Goal: Information Seeking & Learning: Find specific fact

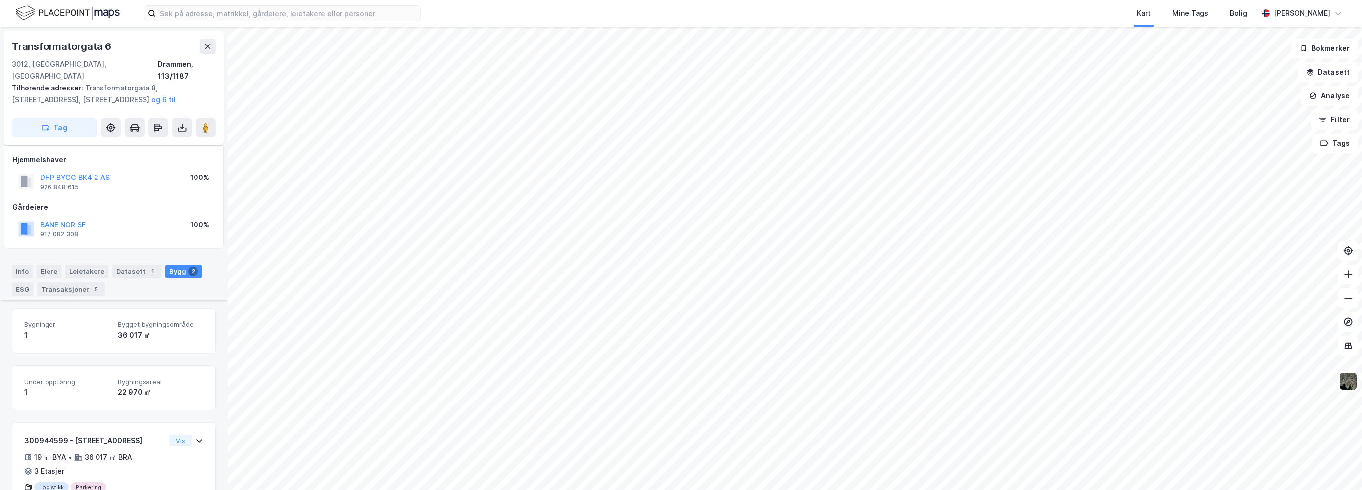
scroll to position [178, 0]
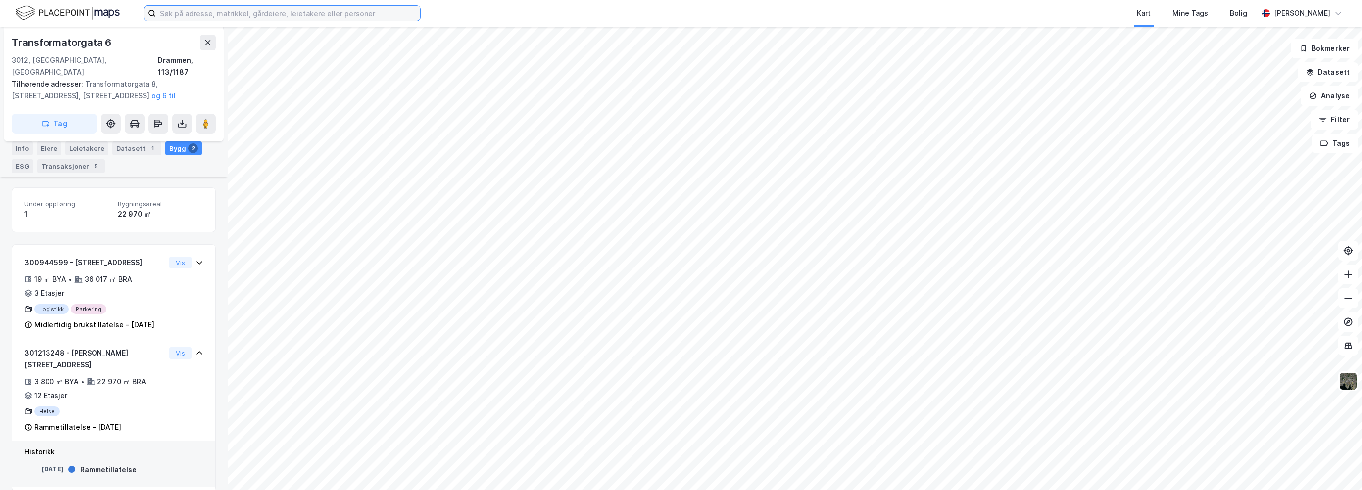
click at [206, 16] on input at bounding box center [288, 13] width 264 height 15
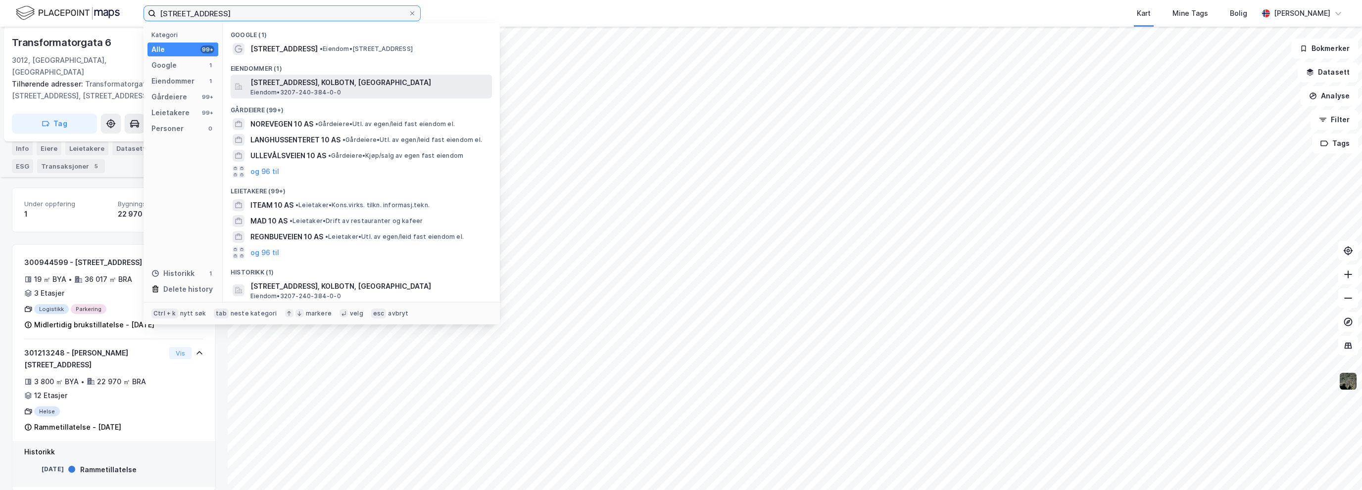
type input "[STREET_ADDRESS]"
click at [288, 83] on span "[STREET_ADDRESS], KOLBOTN, [GEOGRAPHIC_DATA]" at bounding box center [368, 83] width 237 height 12
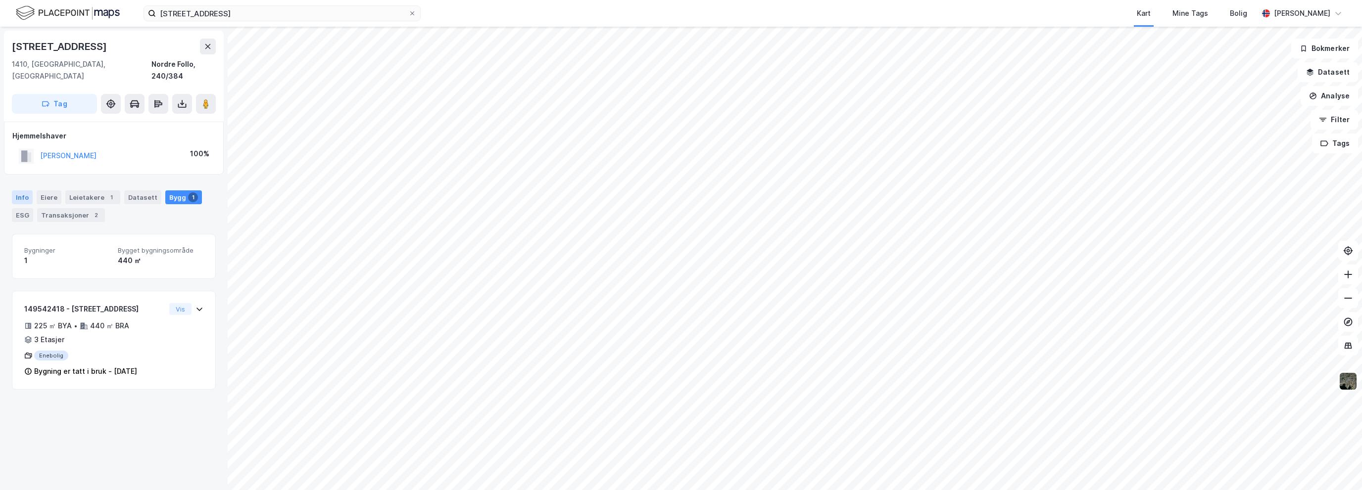
click at [24, 190] on div "Info" at bounding box center [22, 197] width 21 height 14
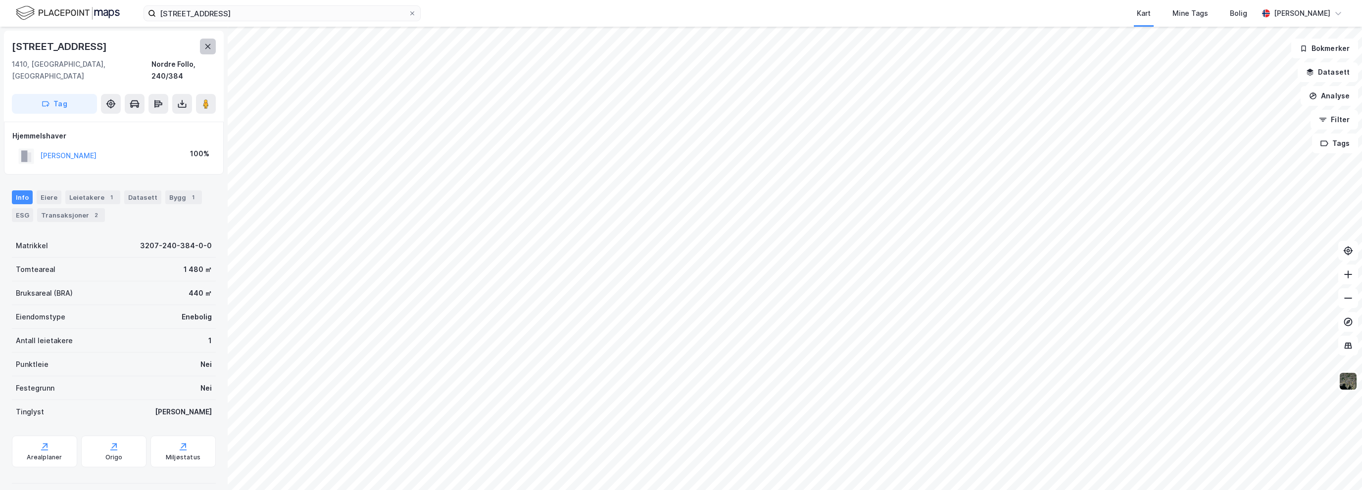
click at [205, 45] on icon at bounding box center [207, 46] width 5 height 5
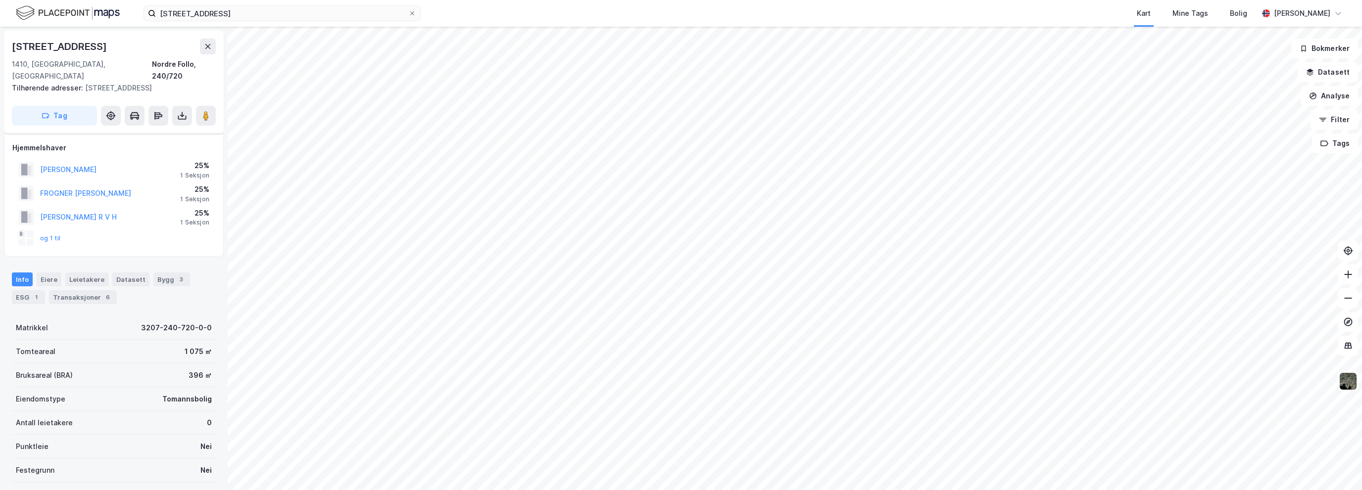
scroll to position [159, 0]
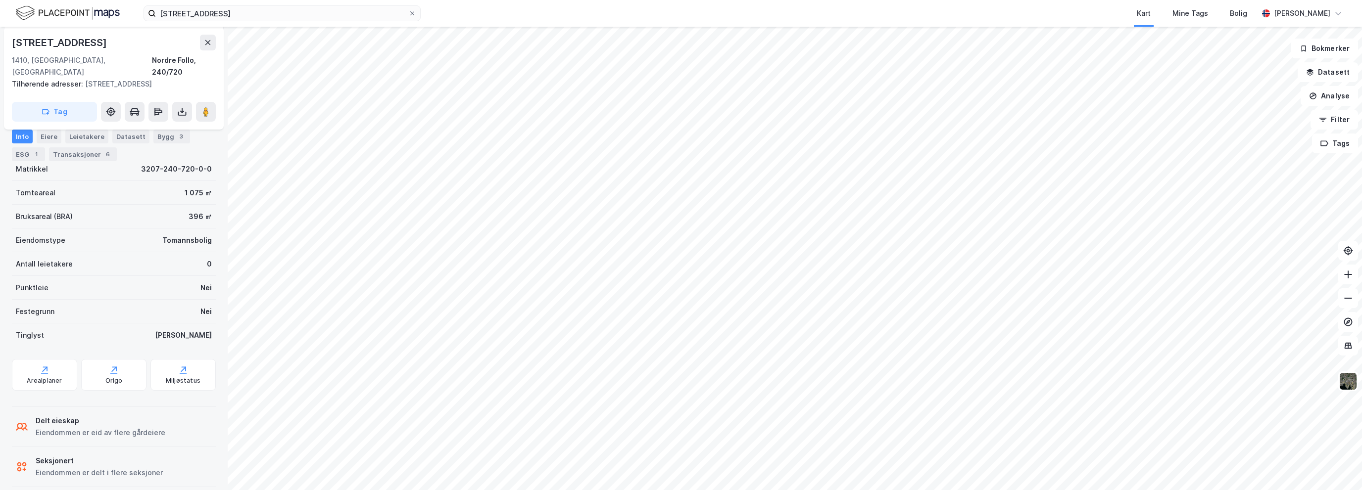
scroll to position [103, 0]
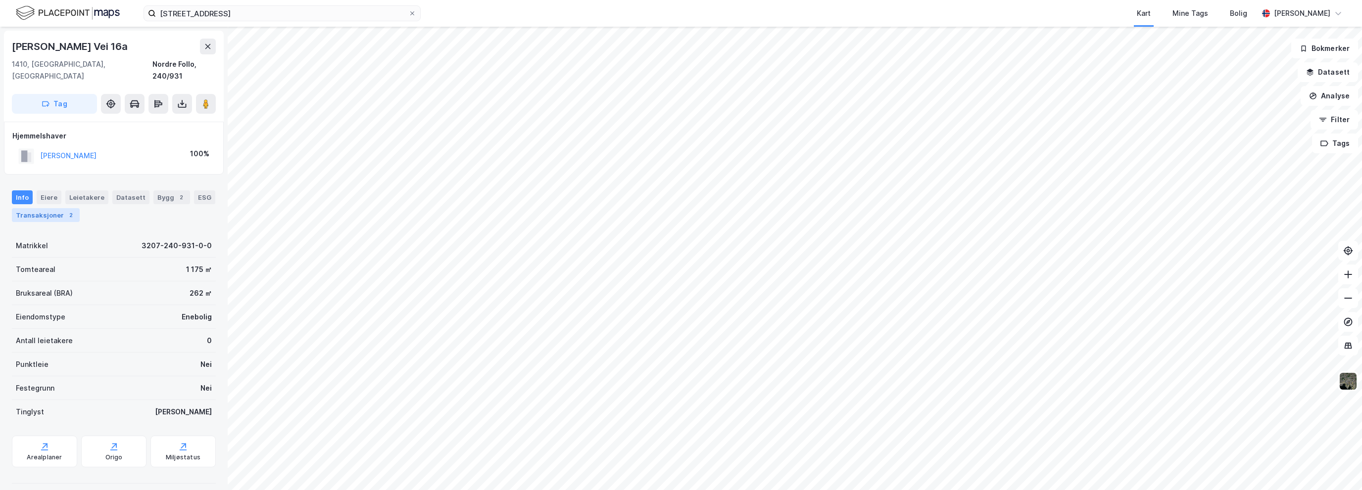
click at [49, 208] on div "Transaksjoner 2" at bounding box center [46, 215] width 68 height 14
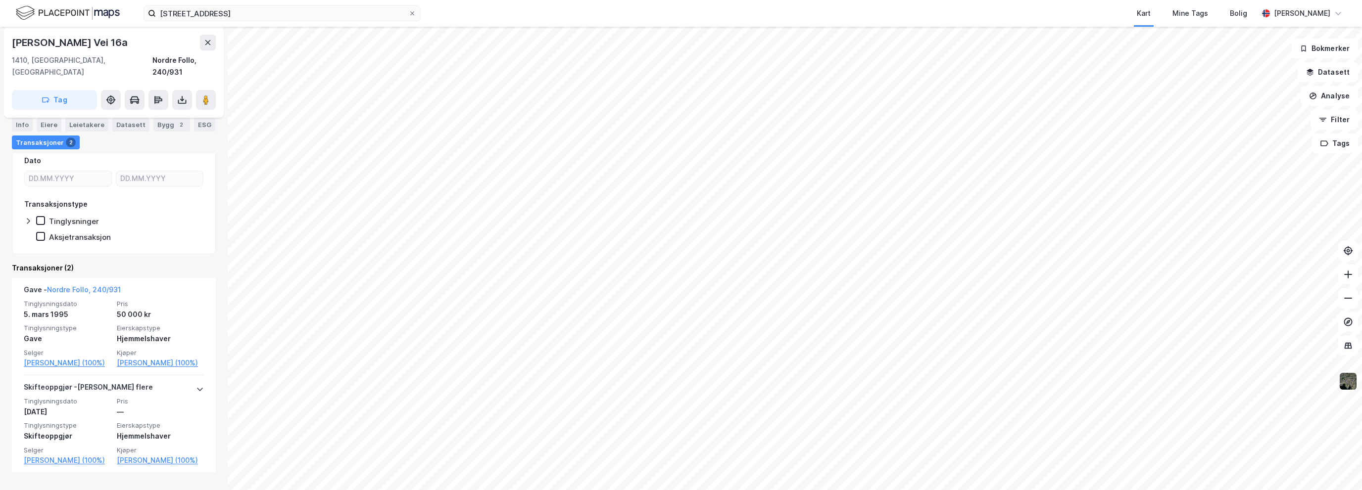
scroll to position [135, 0]
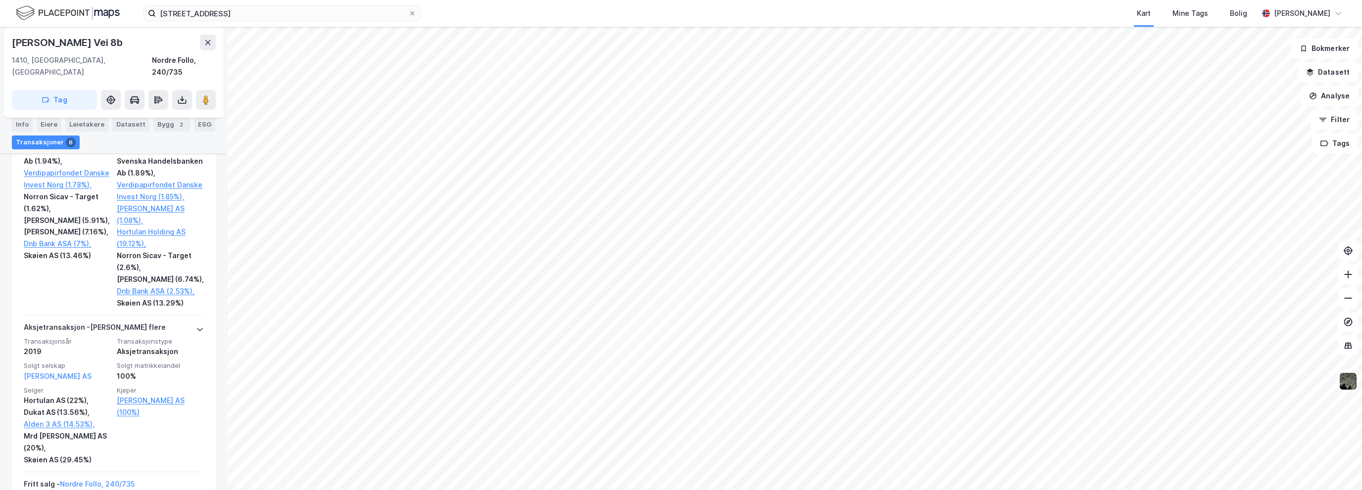
scroll to position [1089, 0]
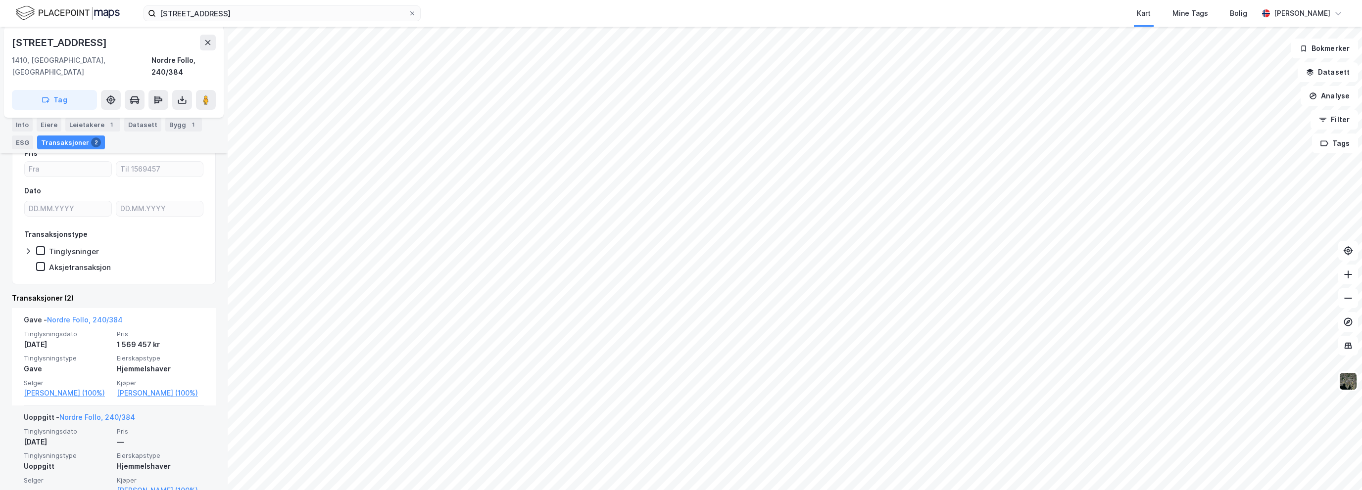
scroll to position [123, 0]
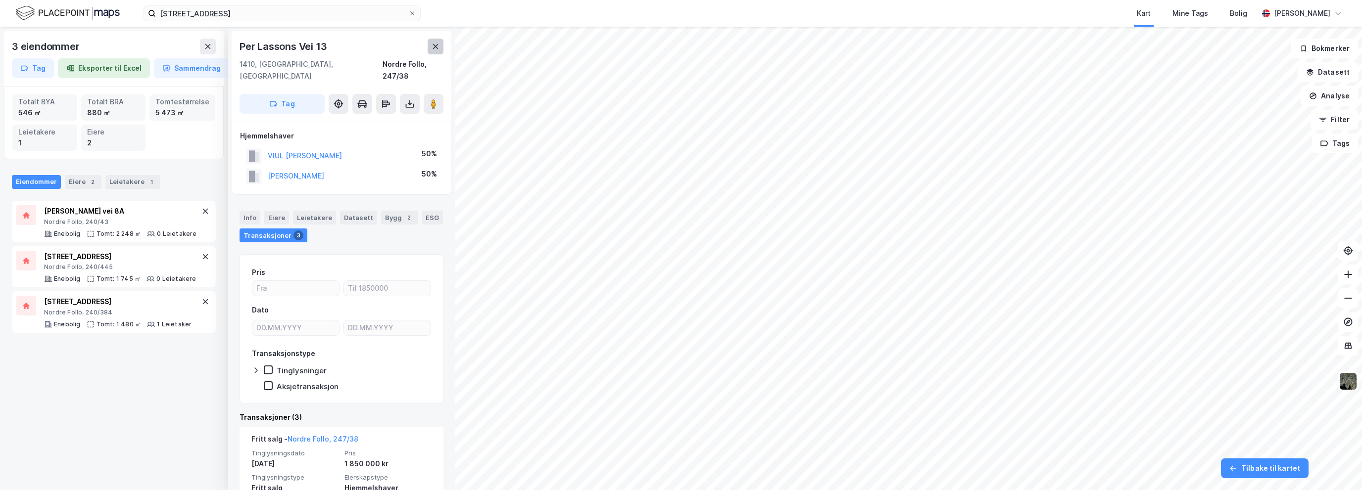
click at [440, 46] on button at bounding box center [435, 47] width 16 height 16
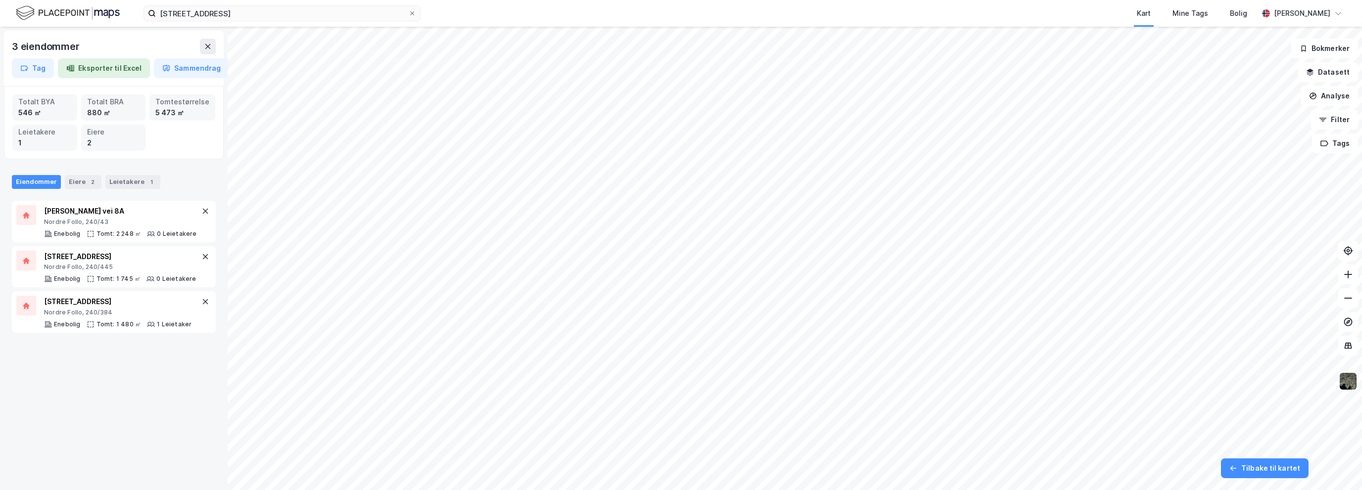
click at [621, 0] on html "solbråtanveien 10 Kart Mine Tags Bolig [PERSON_NAME] 3 eiendommer Tag Eksporter…" at bounding box center [681, 245] width 1362 height 490
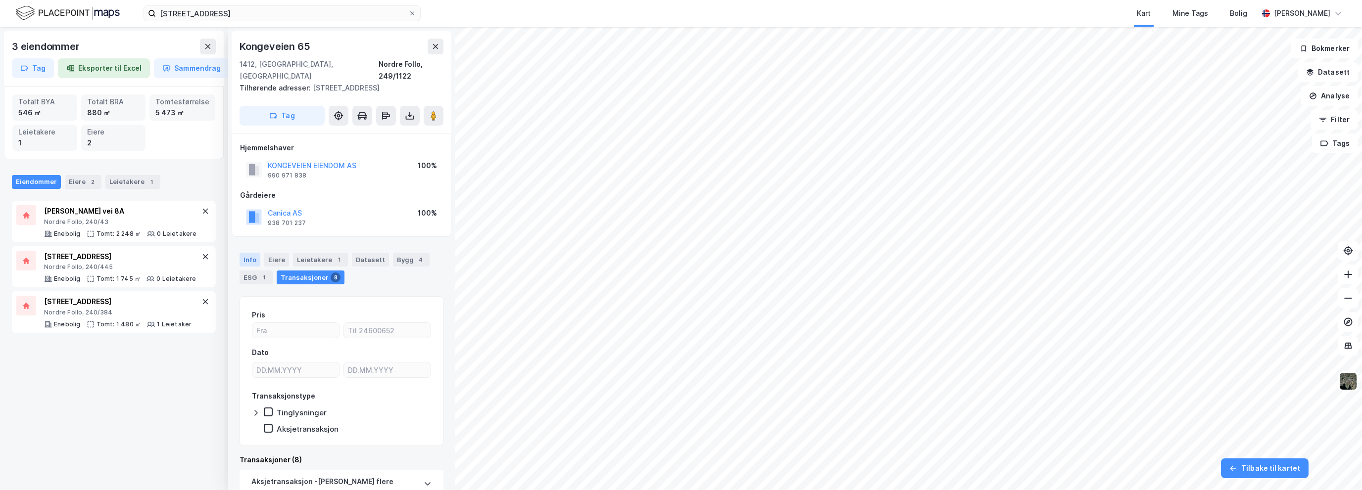
click at [247, 253] on div "Info" at bounding box center [249, 260] width 21 height 14
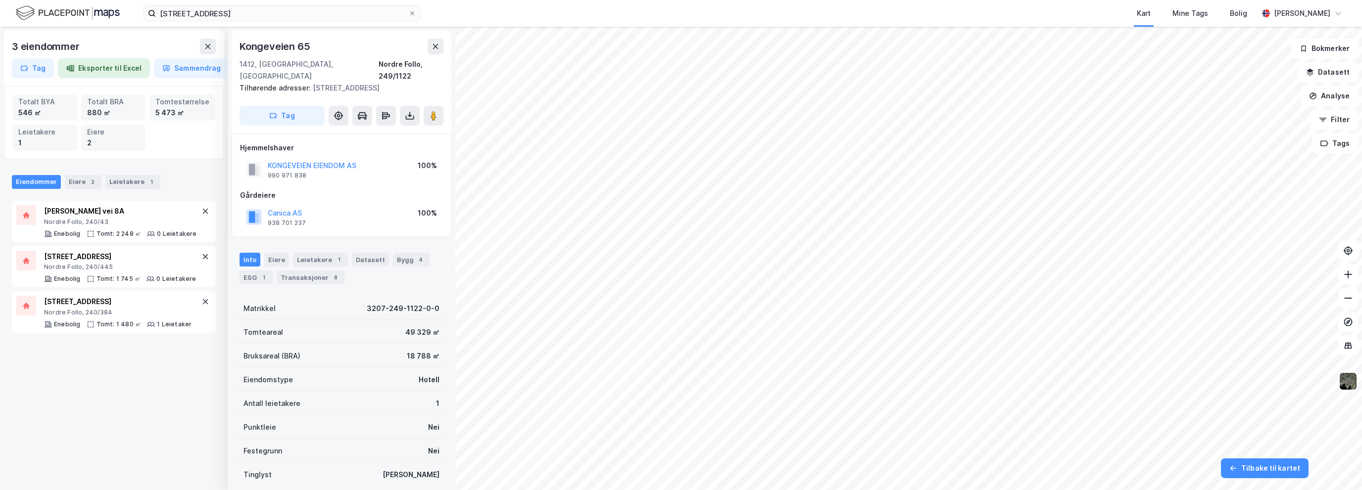
click at [438, 55] on div "Kongeveien 65 1412, [GEOGRAPHIC_DATA], [GEOGRAPHIC_DATA], 249/1122" at bounding box center [341, 61] width 204 height 44
click at [438, 47] on icon at bounding box center [435, 47] width 8 height 8
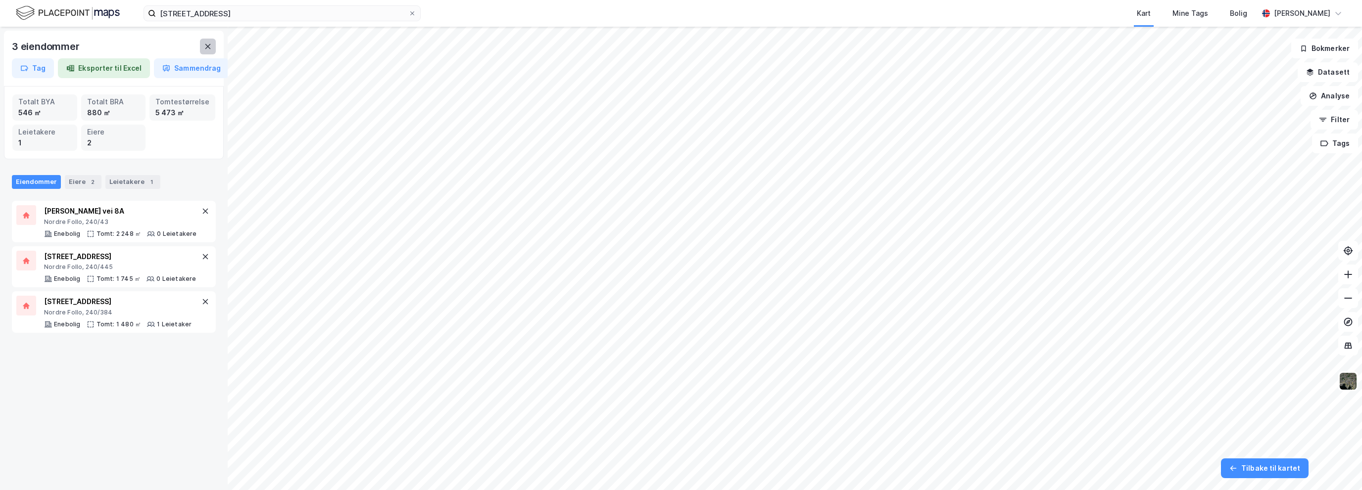
click at [210, 44] on icon at bounding box center [208, 47] width 8 height 8
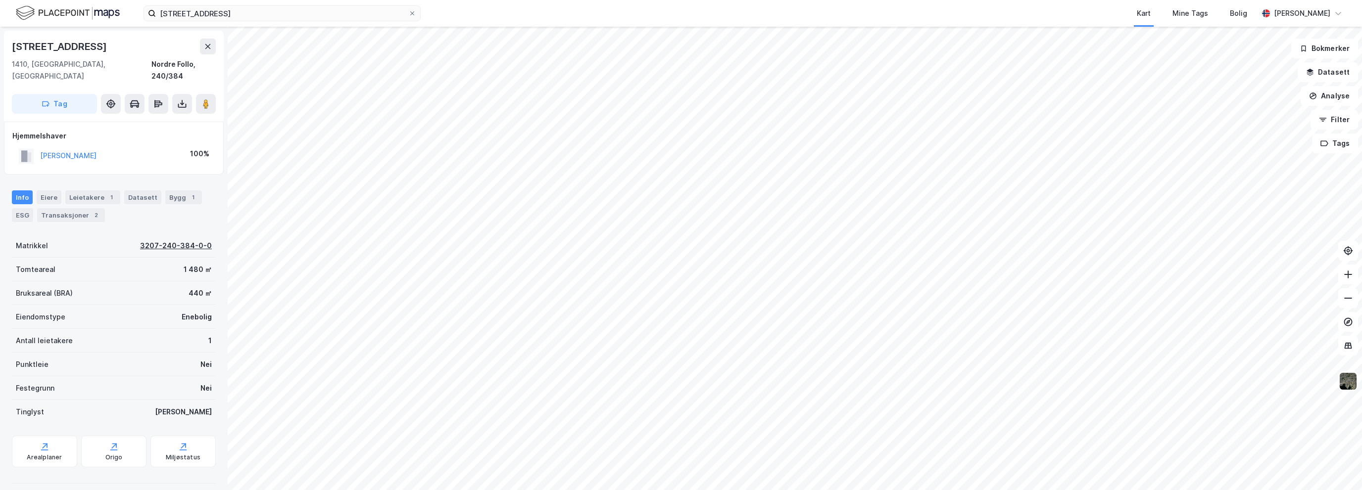
click at [185, 240] on div "3207-240-384-0-0" at bounding box center [176, 246] width 72 height 12
drag, startPoint x: 185, startPoint y: 237, endPoint x: 196, endPoint y: 253, distance: 19.6
click at [196, 253] on div "Matrikkel 3207-240-384-0-0 Tomteareal 1 480 ㎡ Bruksareal (BRA) 440 ㎡ Eiendomsty…" at bounding box center [114, 329] width 204 height 190
click at [210, 215] on div "Solbråtanveien 10 1410, [GEOGRAPHIC_DATA], [GEOGRAPHIC_DATA], 240/384 Tag Hjemm…" at bounding box center [114, 259] width 228 height 464
click at [73, 208] on div "Transaksjoner 2" at bounding box center [71, 215] width 68 height 14
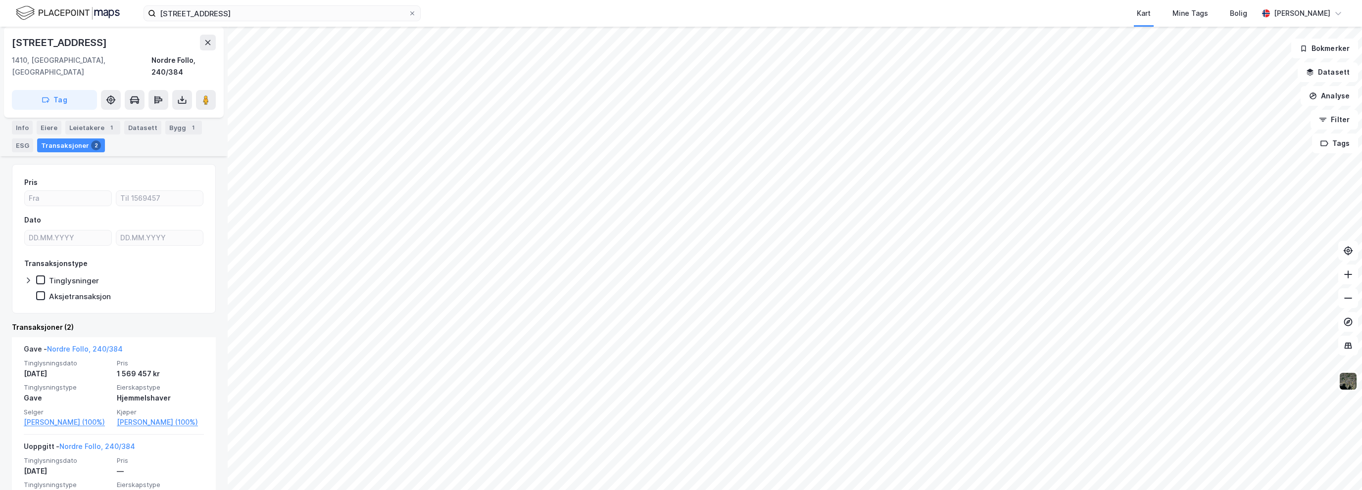
scroll to position [123, 0]
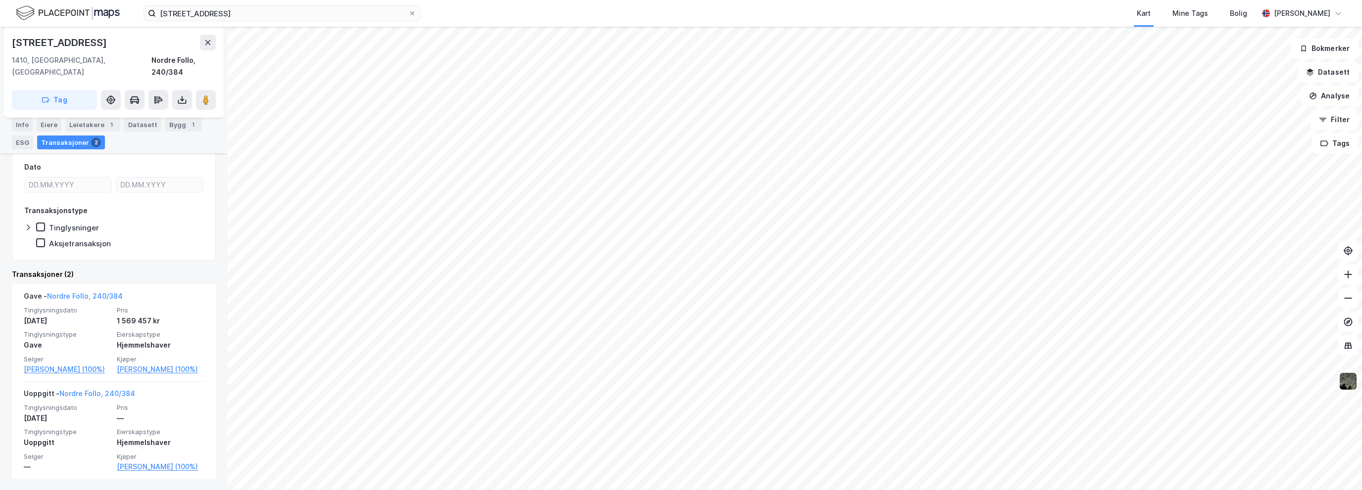
click at [217, 258] on div "Solbråtanveien 10 1410, [GEOGRAPHIC_DATA], [GEOGRAPHIC_DATA], 240/384 Tag Hjemm…" at bounding box center [114, 259] width 228 height 464
click at [211, 250] on div "Solbråtanveien 10 1410, [GEOGRAPHIC_DATA], [GEOGRAPHIC_DATA], 240/384 Tag Hjemm…" at bounding box center [114, 259] width 228 height 464
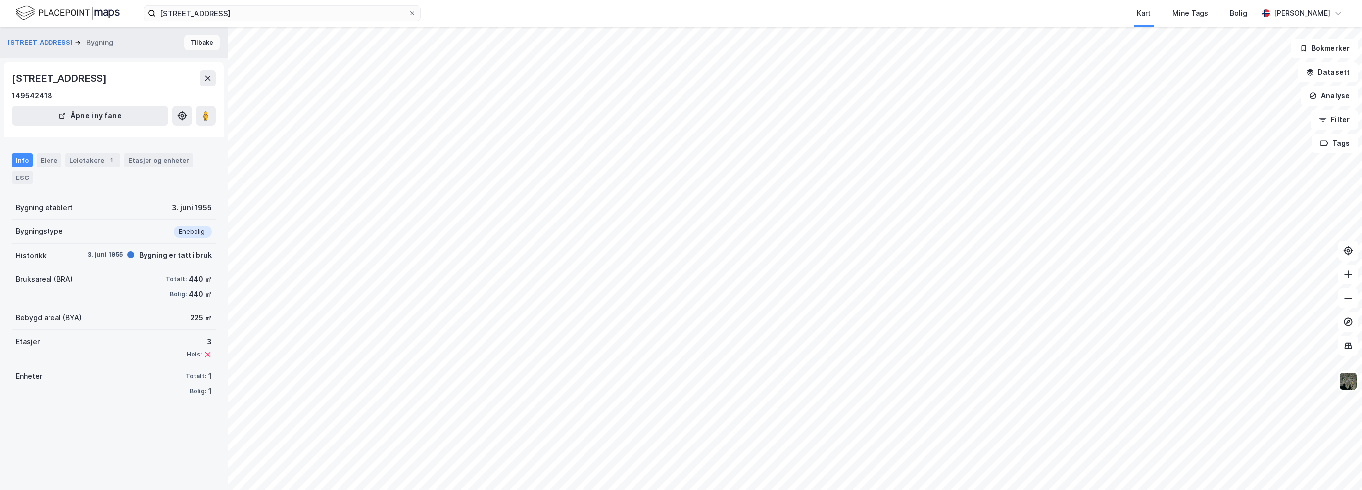
click at [195, 38] on button "Tilbake" at bounding box center [202, 43] width 36 height 16
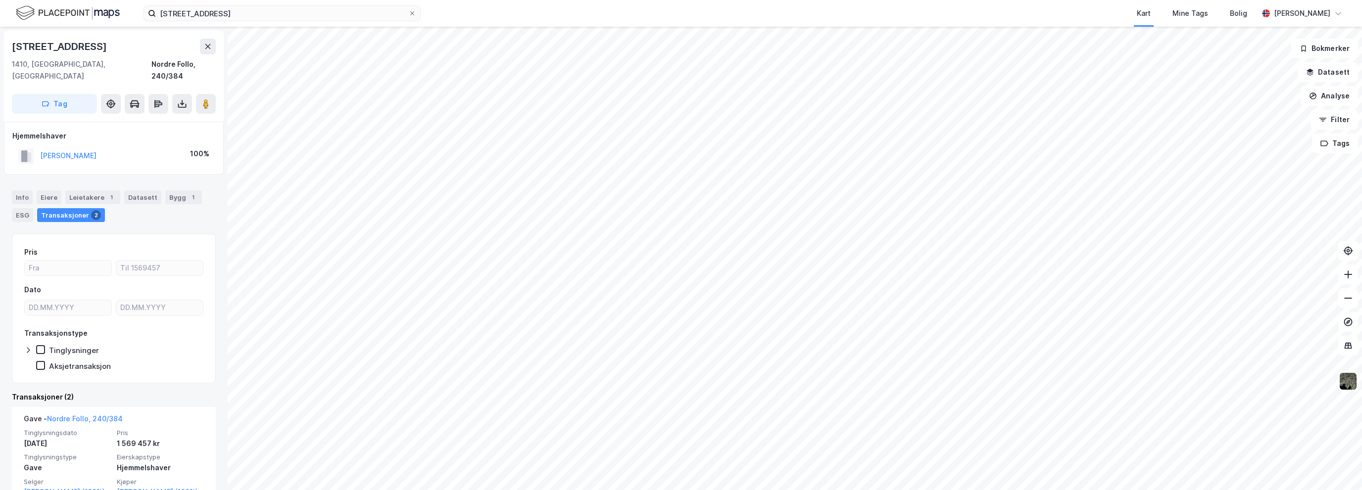
click at [642, 3] on div "Kart Mine Tags Bolig" at bounding box center [863, 13] width 790 height 27
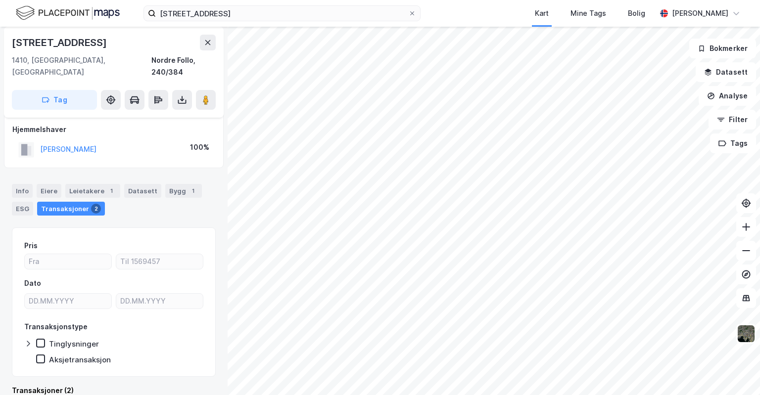
scroll to position [6, 0]
click at [50, 185] on div "Eiere" at bounding box center [49, 192] width 25 height 14
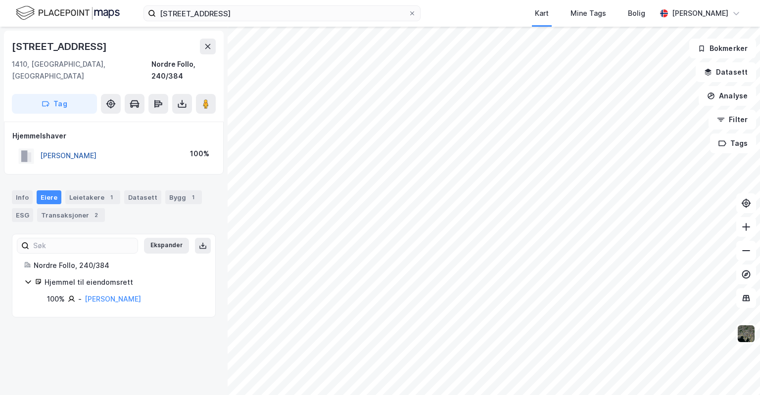
click at [0, 0] on button "[PERSON_NAME]" at bounding box center [0, 0] width 0 height 0
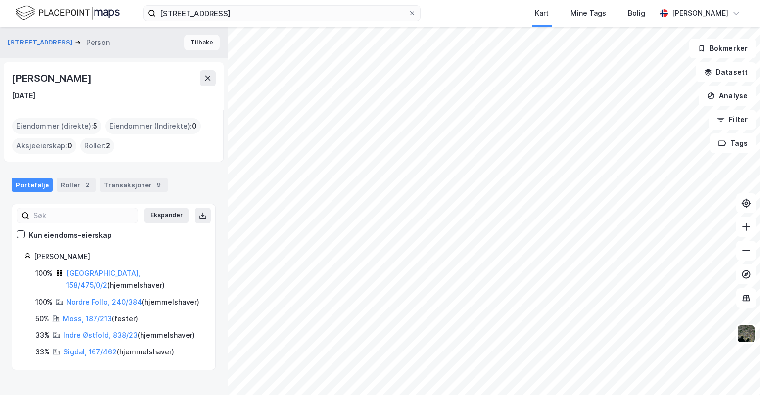
click at [194, 43] on button "Tilbake" at bounding box center [202, 43] width 36 height 16
